Goal: Register for event/course

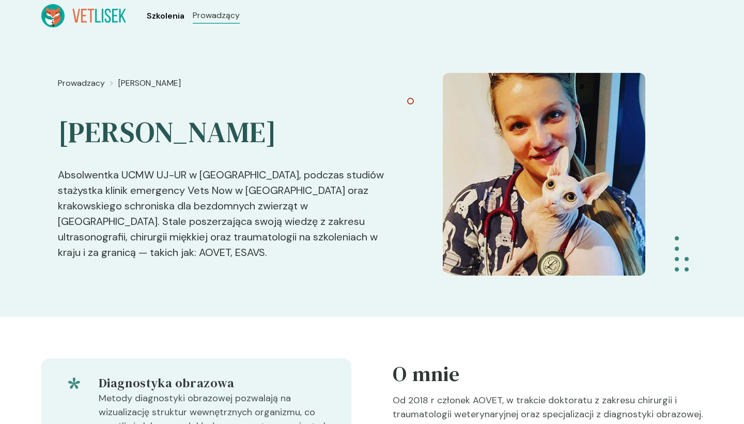
click at [160, 16] on span "Szkolenia" at bounding box center [166, 16] width 38 height 12
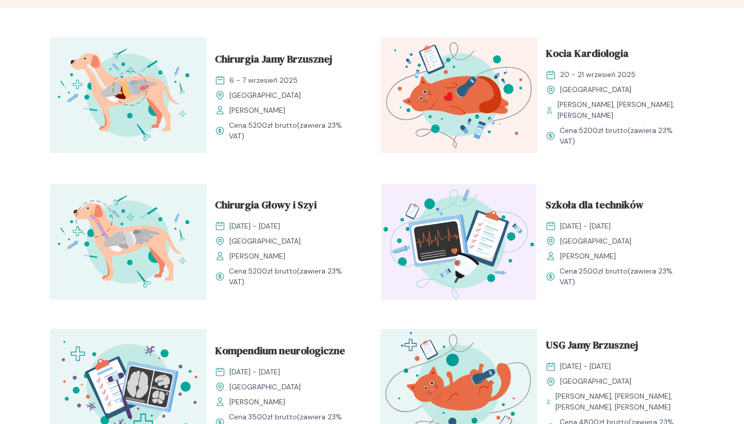
scroll to position [363, 0]
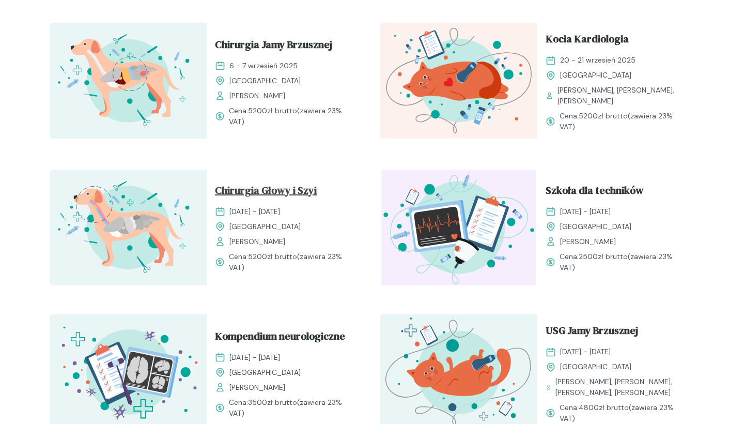
click at [274, 189] on span "Chirurgia Głowy i Szyi" at bounding box center [266, 192] width 102 height 20
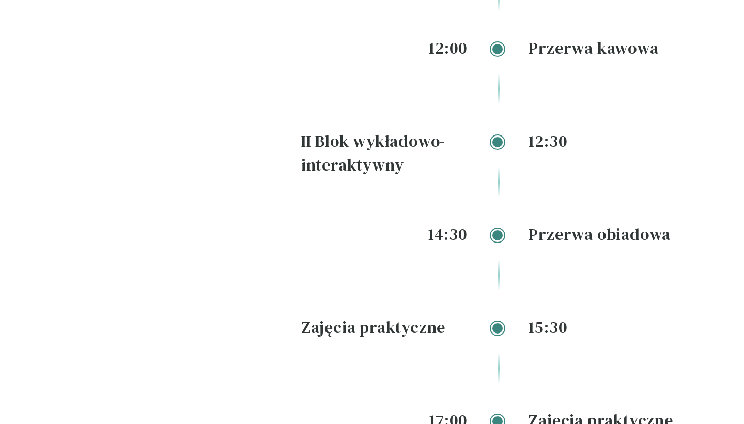
scroll to position [1461, 0]
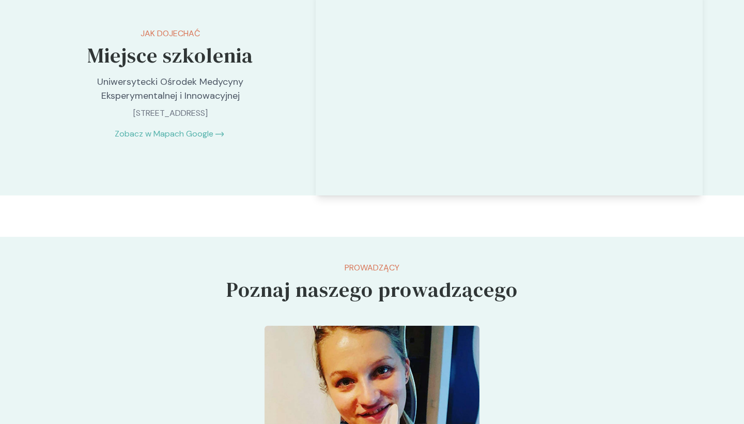
scroll to position [1663, 0]
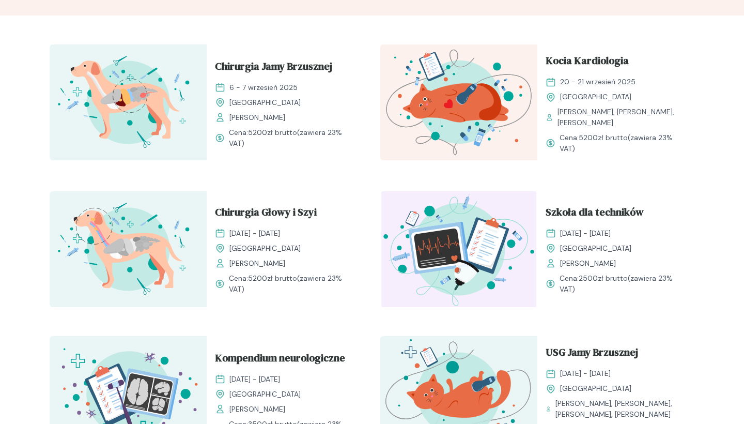
scroll to position [339, 0]
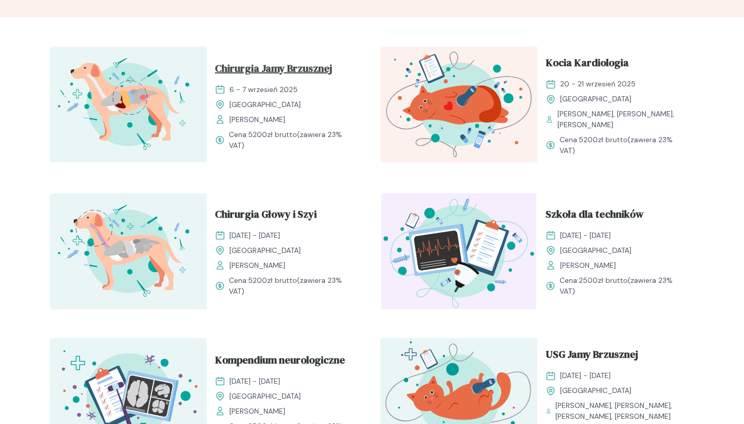
click at [276, 68] on span "Chirurgia Jamy Brzusznej" at bounding box center [273, 70] width 117 height 20
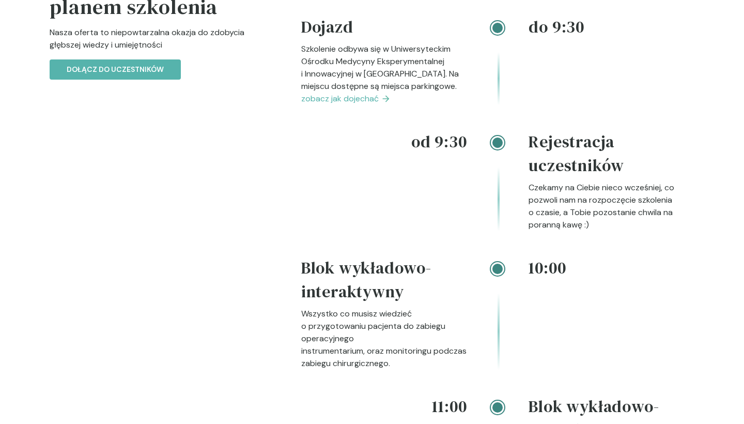
scroll to position [1298, 0]
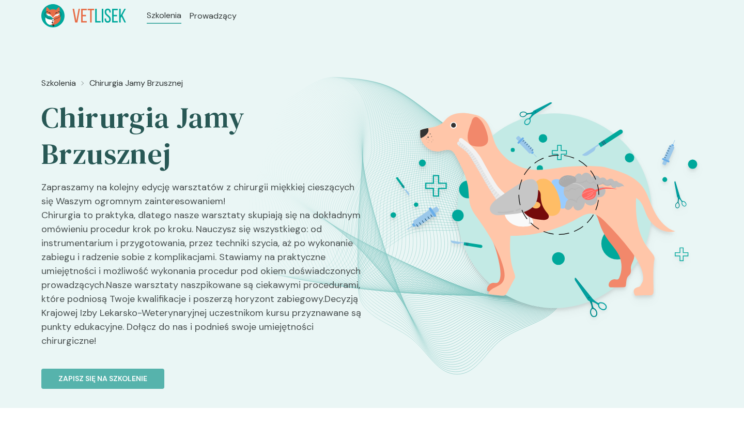
scroll to position [0, 0]
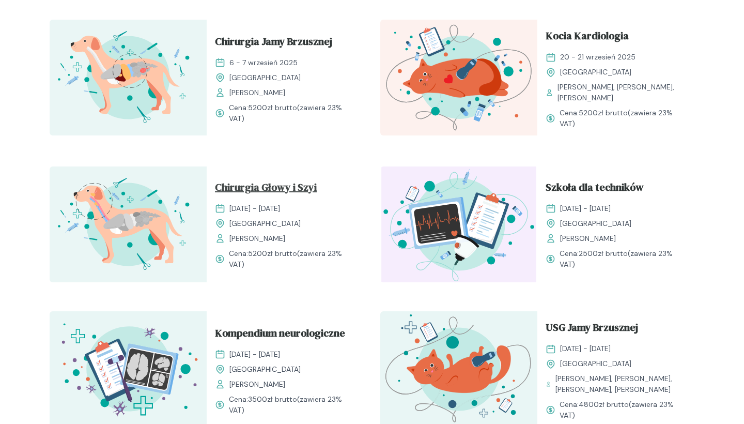
scroll to position [368, 0]
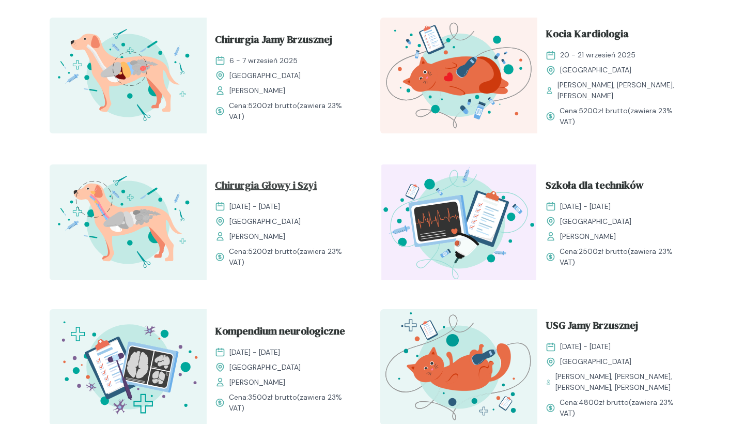
click at [274, 186] on span "Chirurgia Głowy i Szyi" at bounding box center [266, 187] width 102 height 20
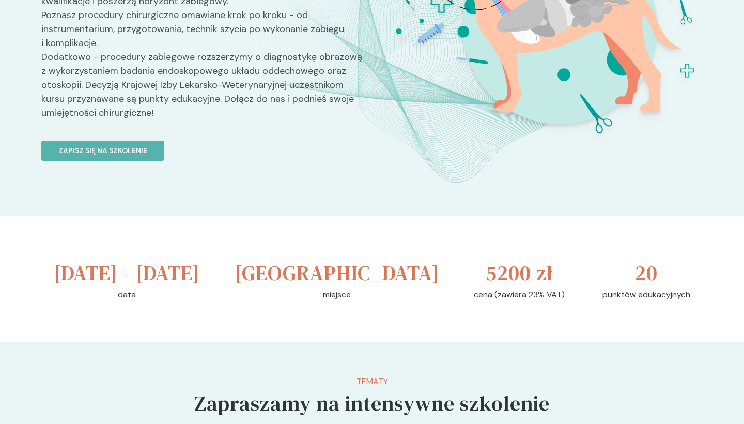
scroll to position [218, 0]
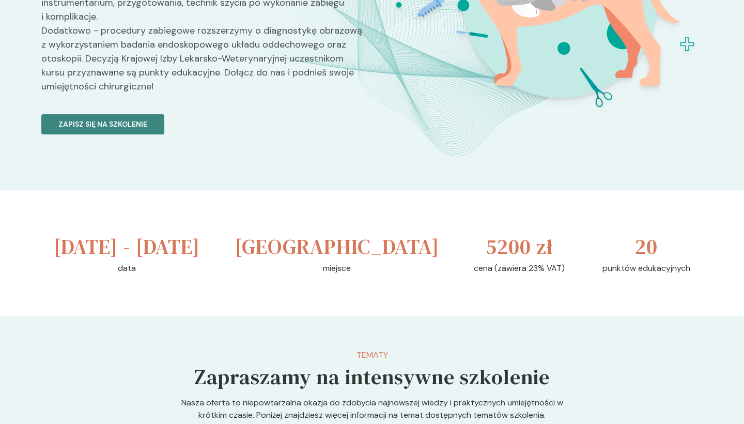
click at [144, 130] on p "Zapisz się na szkolenie" at bounding box center [102, 124] width 89 height 11
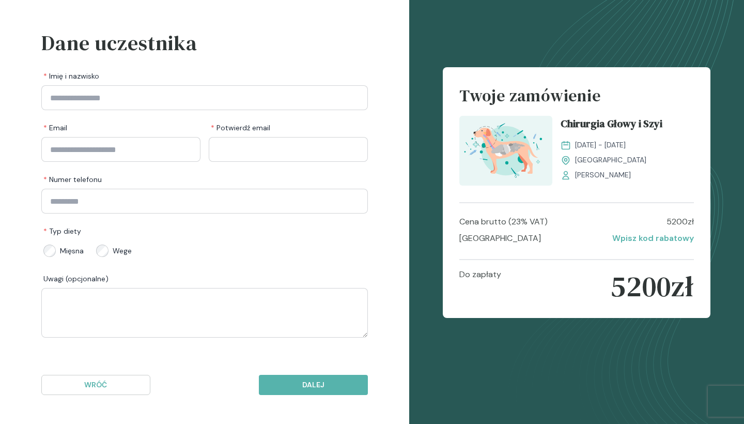
scroll to position [39, 0]
